Goal: Navigation & Orientation: Understand site structure

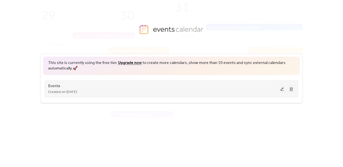
click at [281, 89] on button at bounding box center [281, 89] width 7 height 8
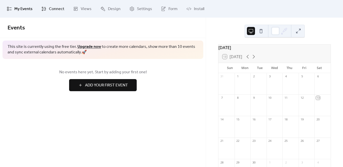
click at [62, 13] on link "Connect" at bounding box center [53, 9] width 30 height 14
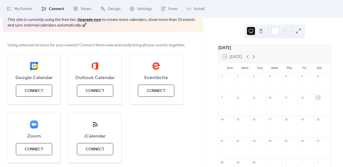
scroll to position [28, 0]
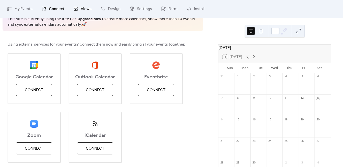
click at [78, 12] on link "Views" at bounding box center [82, 9] width 26 height 14
